Goal: Task Accomplishment & Management: Manage account settings

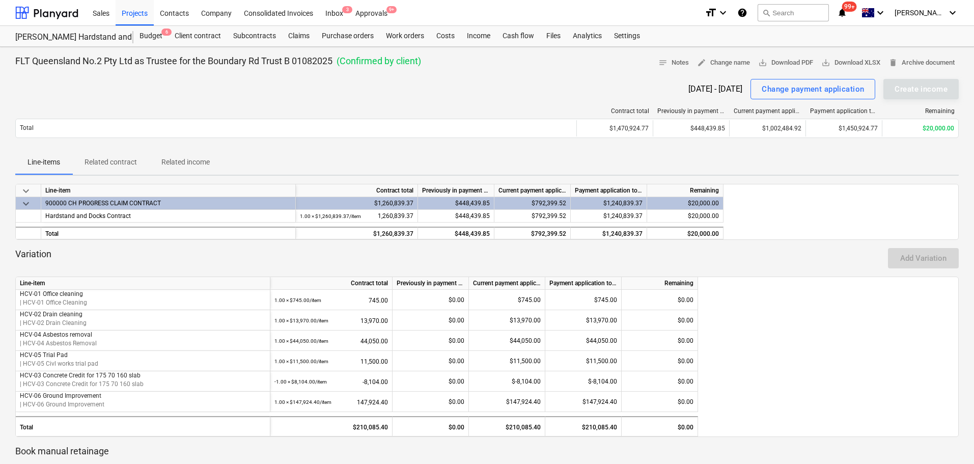
drag, startPoint x: 133, startPoint y: 17, endPoint x: 136, endPoint y: 73, distance: 55.6
click at [133, 17] on div "Projects" at bounding box center [135, 12] width 38 height 26
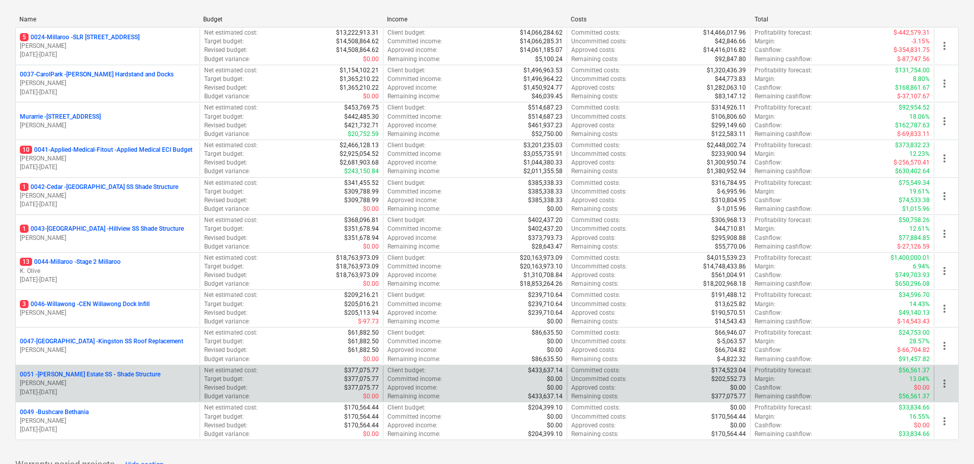
scroll to position [153, 0]
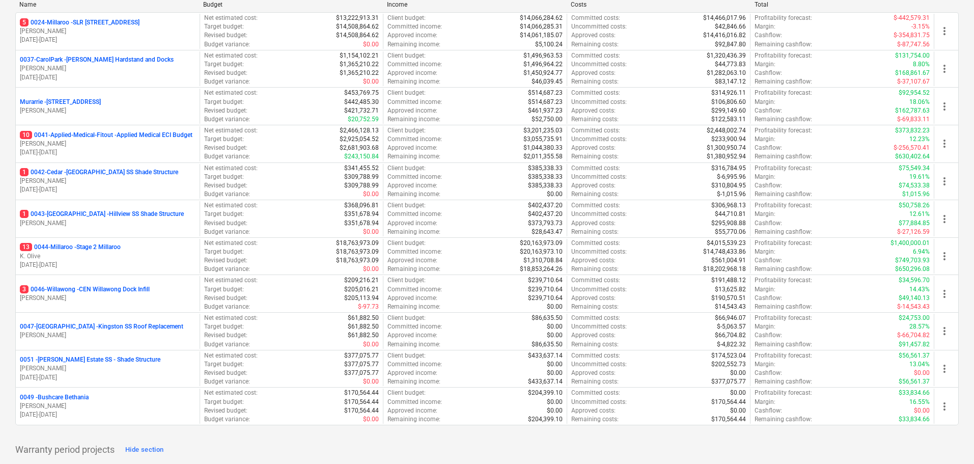
click at [90, 246] on p "13 0044-Millaroo - Stage 2 Millaroo" at bounding box center [70, 247] width 101 height 9
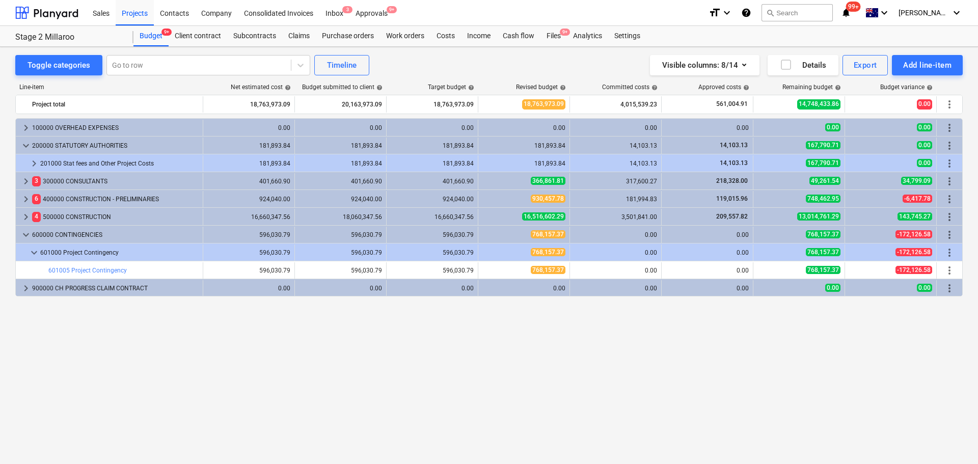
click at [558, 22] on div "Sales Projects Contacts Company Consolidated Invoices Inbox 3 Approvals 9+" at bounding box center [393, 12] width 613 height 25
click at [555, 46] on div "Files 9+" at bounding box center [553, 36] width 26 height 20
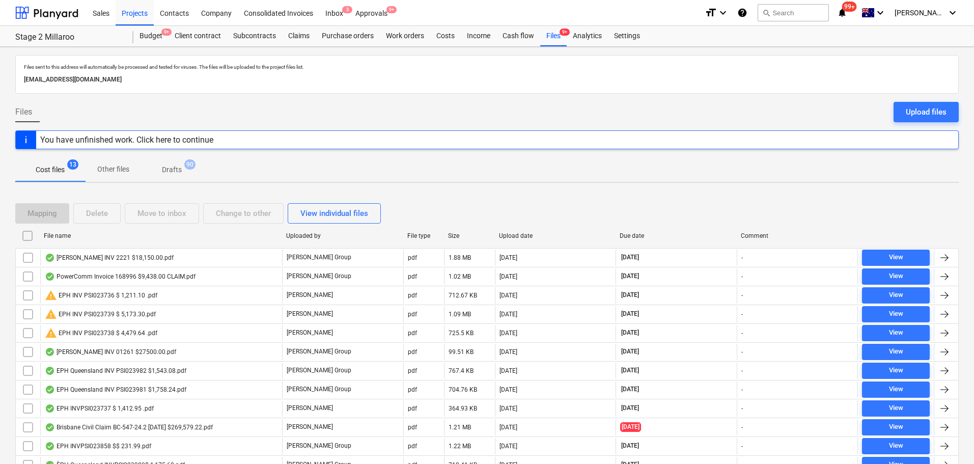
click at [63, 240] on div "File name" at bounding box center [161, 236] width 242 height 16
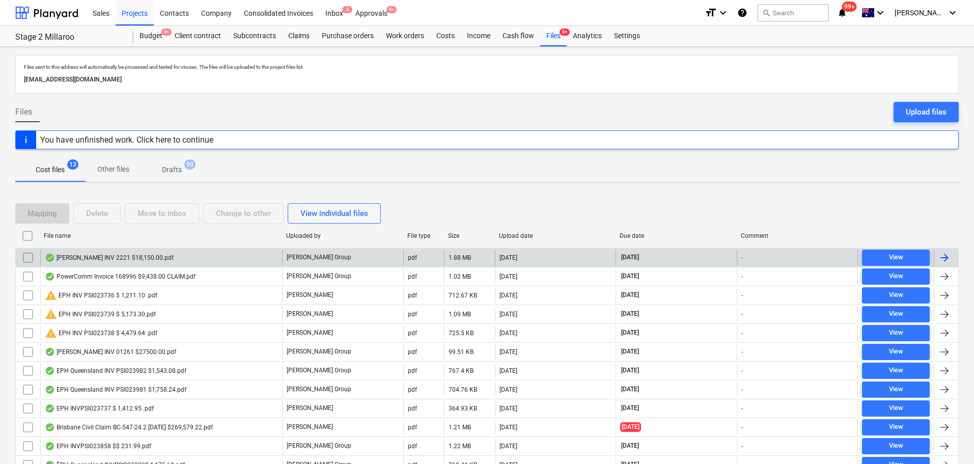
checkbox input "false"
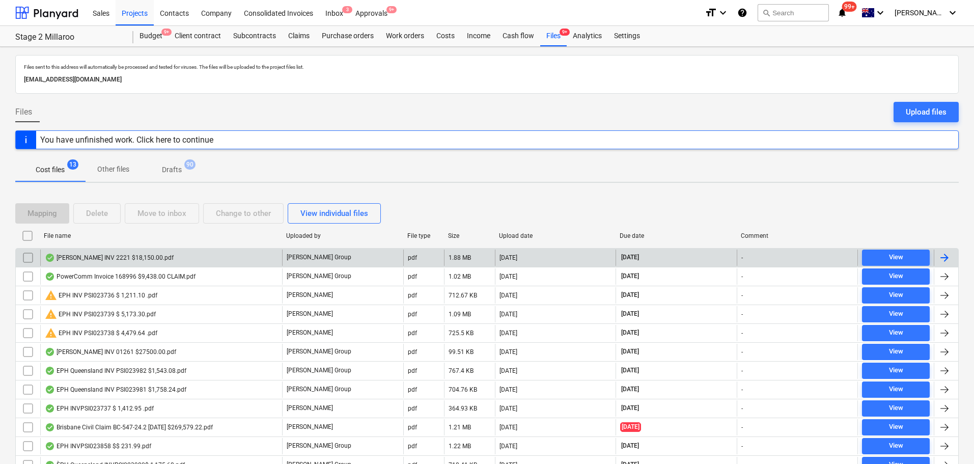
checkbox input "false"
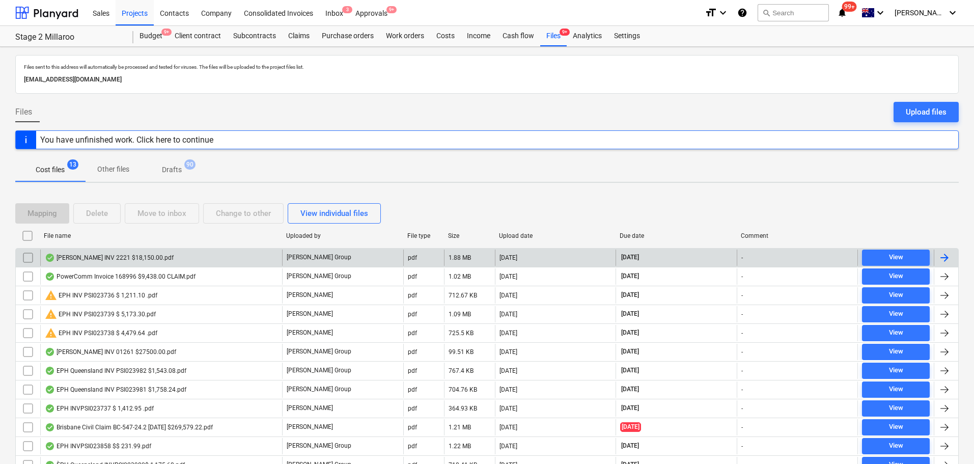
checkbox input "false"
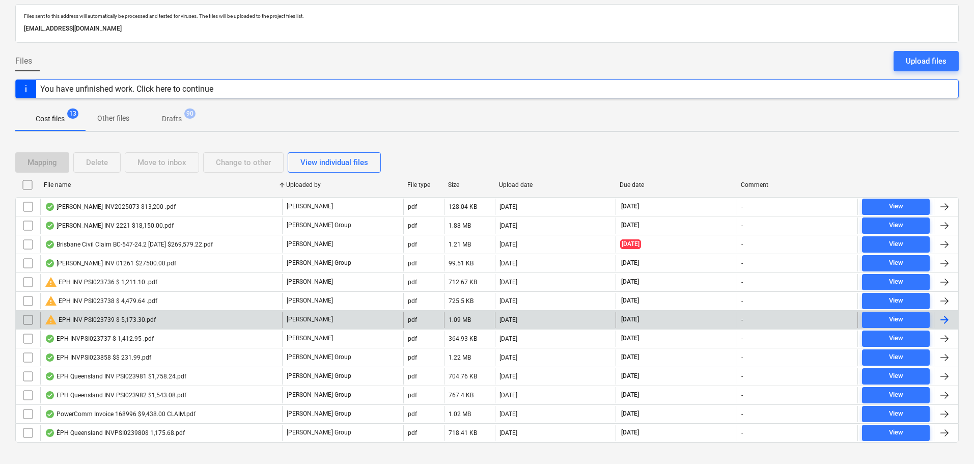
scroll to position [66, 0]
